Goal: Task Accomplishment & Management: Manage account settings

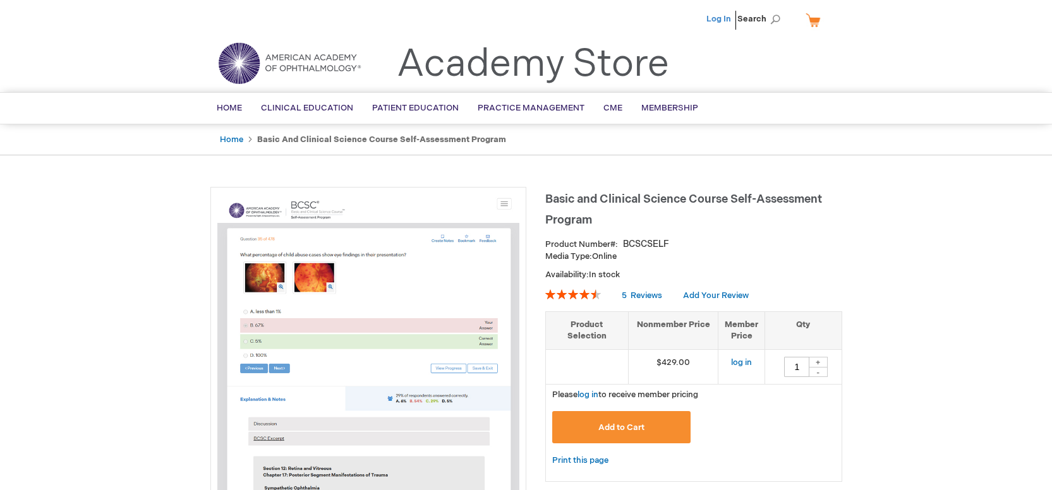
click at [715, 21] on link "Log In" at bounding box center [718, 19] width 25 height 10
click at [662, 14] on span "[PERSON_NAME]" at bounding box center [656, 19] width 70 height 10
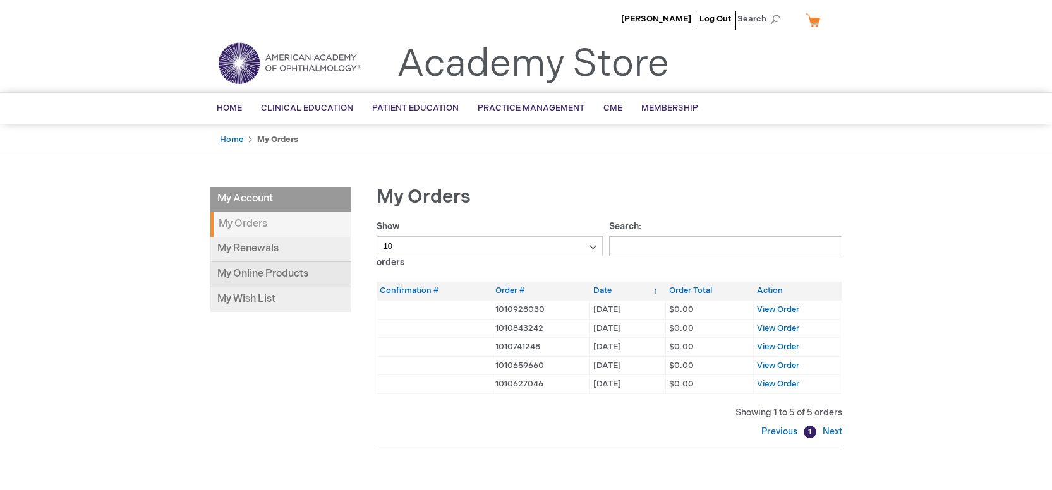
click at [282, 269] on link "My Online Products" at bounding box center [280, 274] width 141 height 25
